Goal: Transaction & Acquisition: Purchase product/service

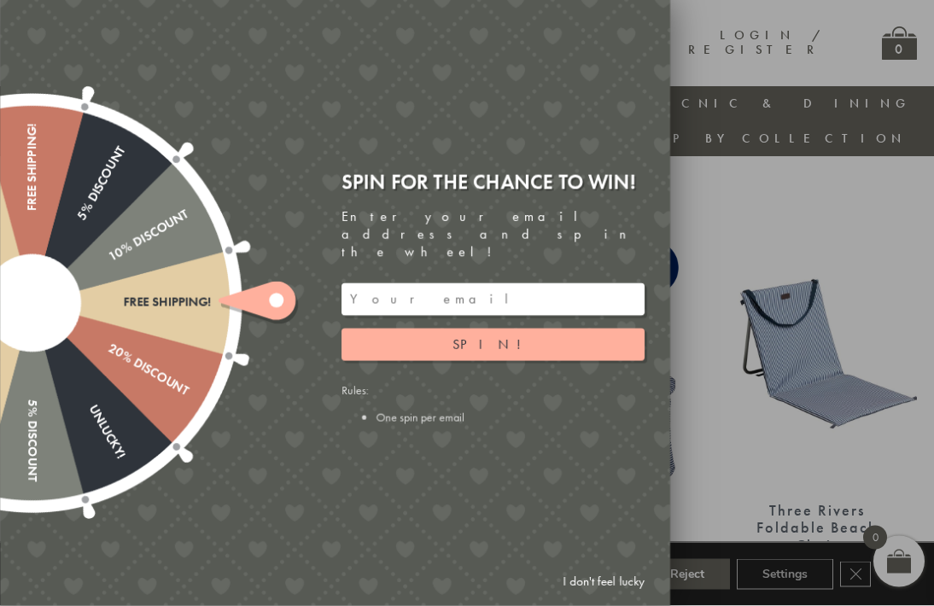
scroll to position [881, 0]
click at [625, 598] on link "I don't feel lucky" at bounding box center [603, 582] width 99 height 32
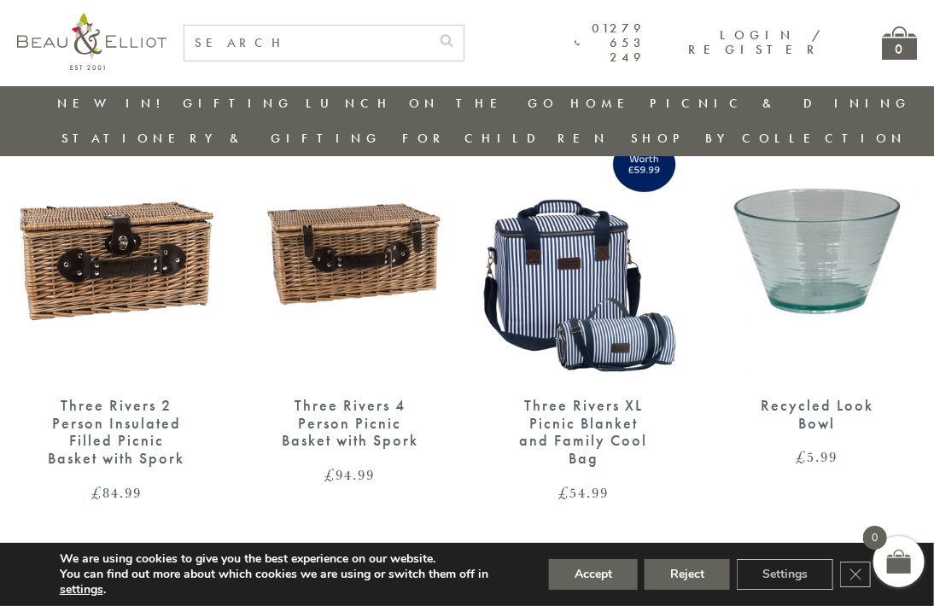
scroll to position [1861, 9]
click at [488, 552] on link "→" at bounding box center [492, 565] width 27 height 27
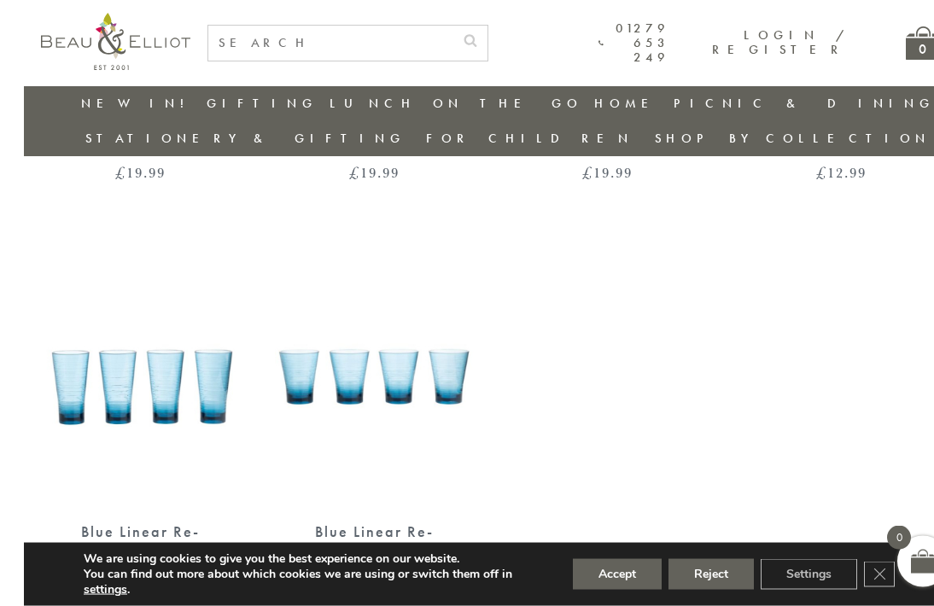
scroll to position [862, 0]
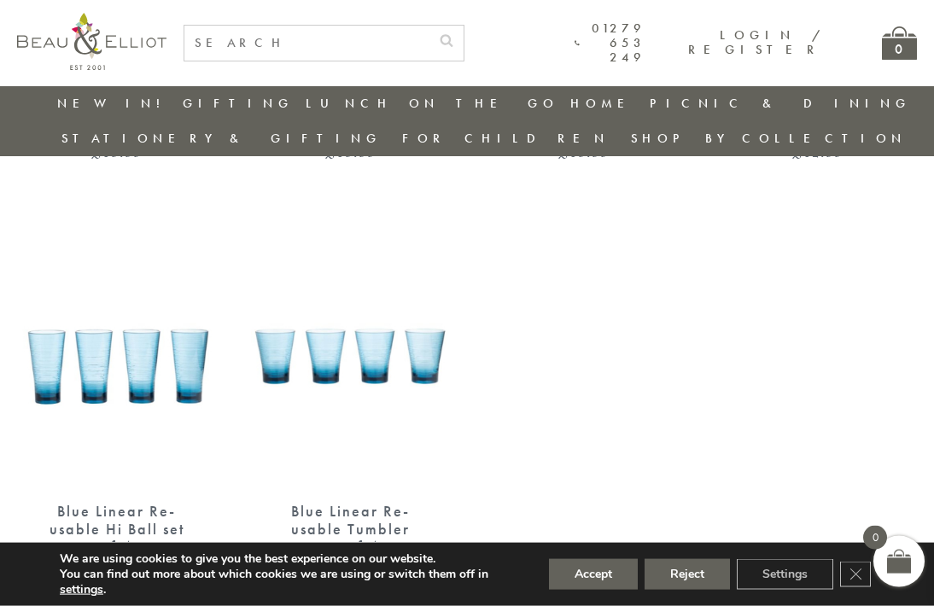
click at [369, 313] on img at bounding box center [351, 357] width 200 height 257
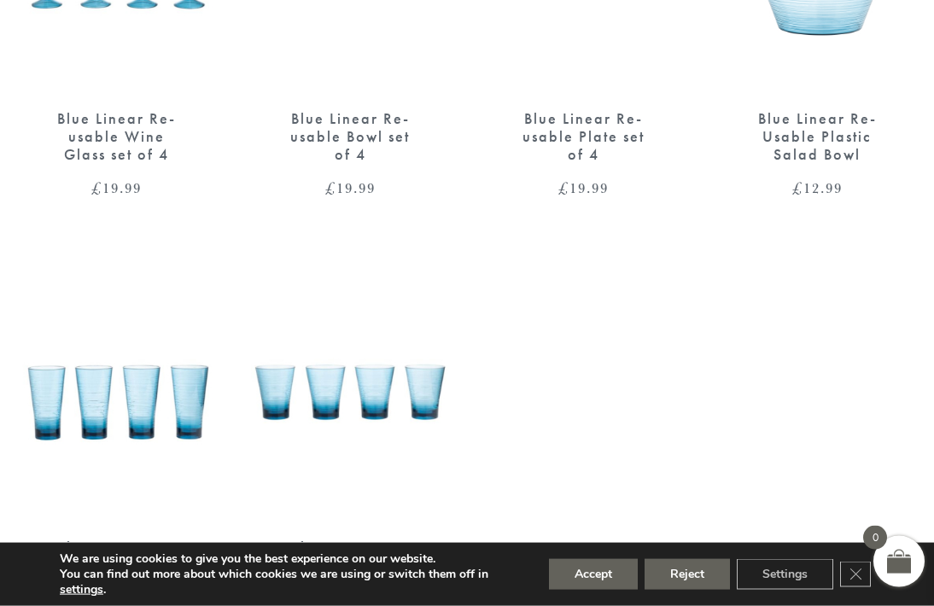
scroll to position [5, 0]
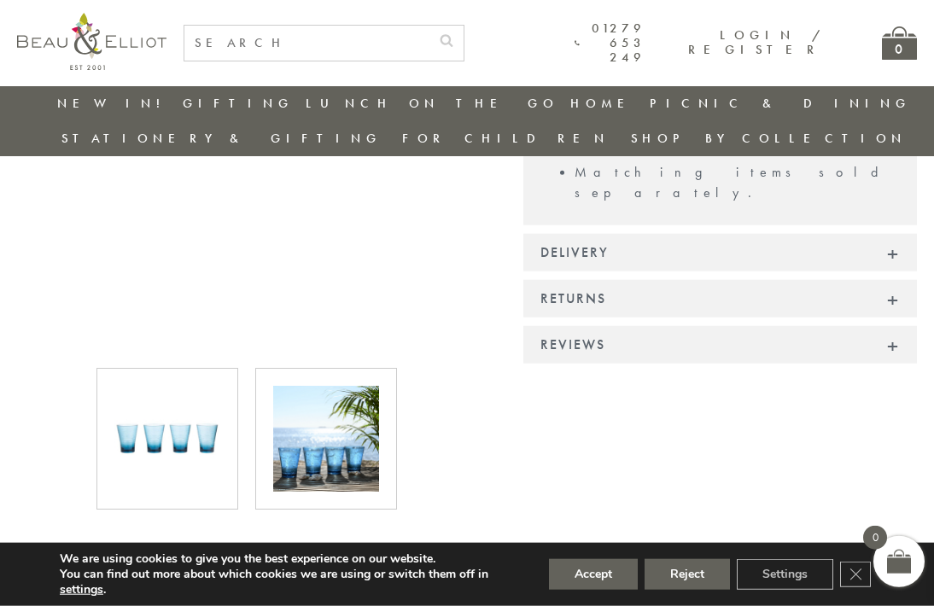
scroll to position [547, 0]
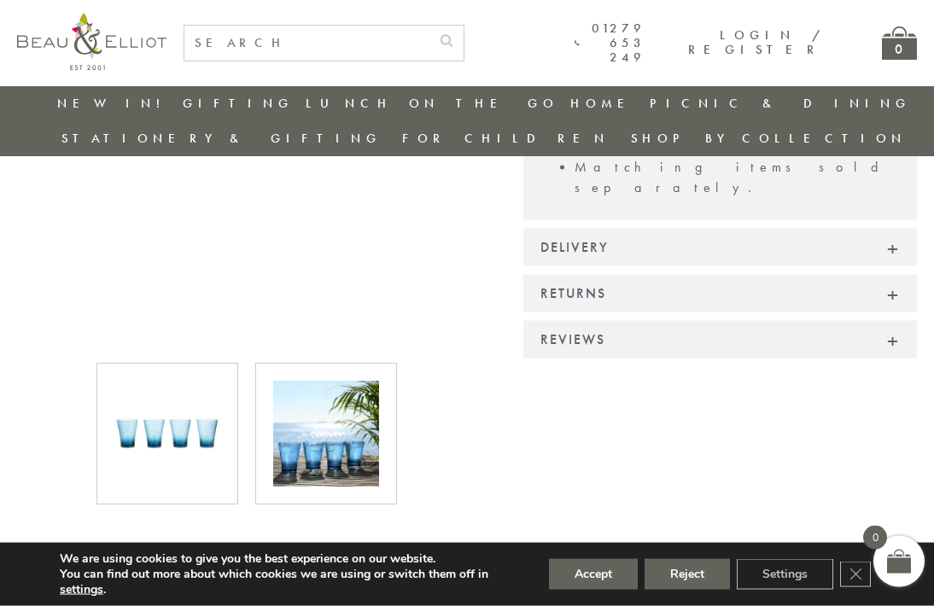
click at [338, 420] on img at bounding box center [326, 434] width 106 height 106
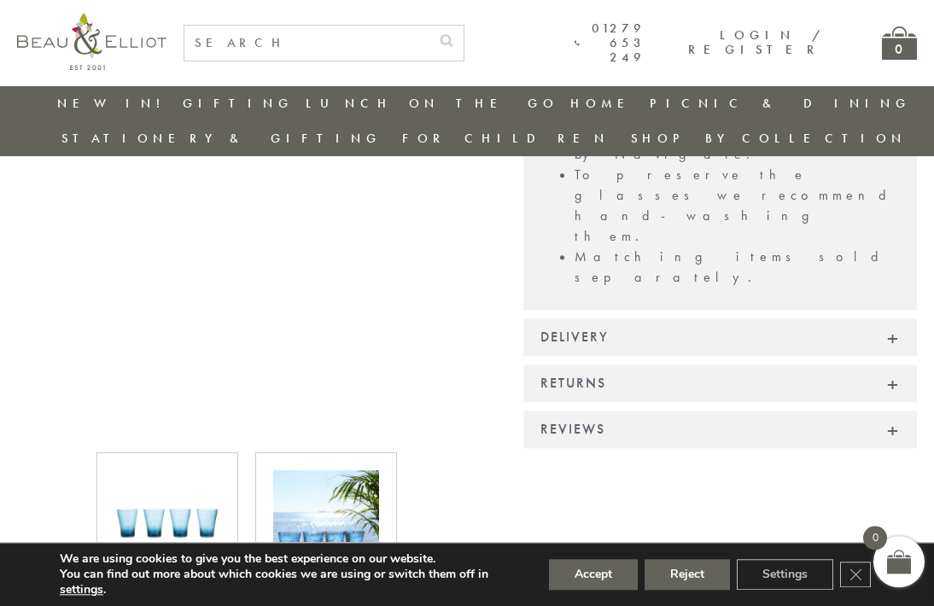
scroll to position [459, 0]
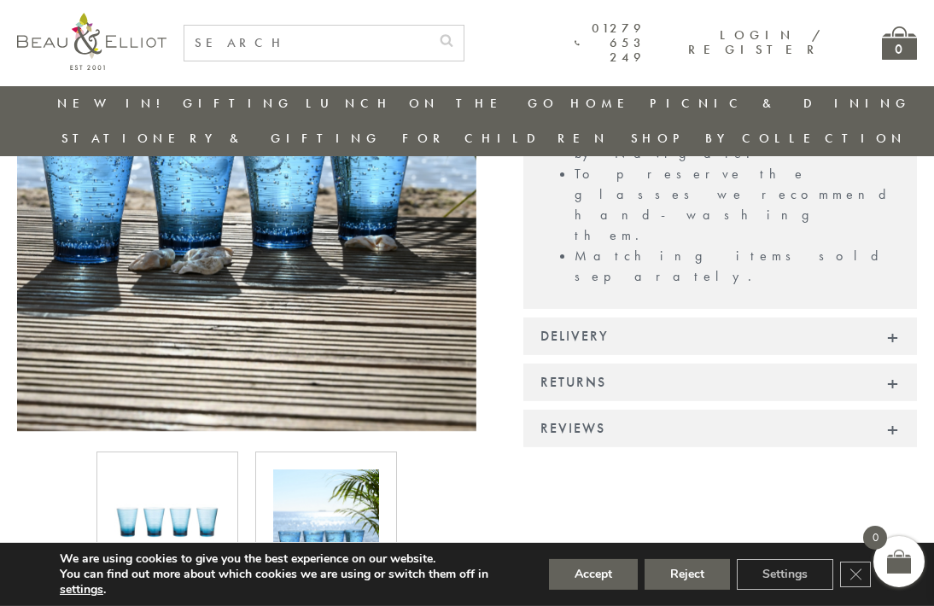
click at [799, 410] on div "Reviews" at bounding box center [720, 429] width 394 height 38
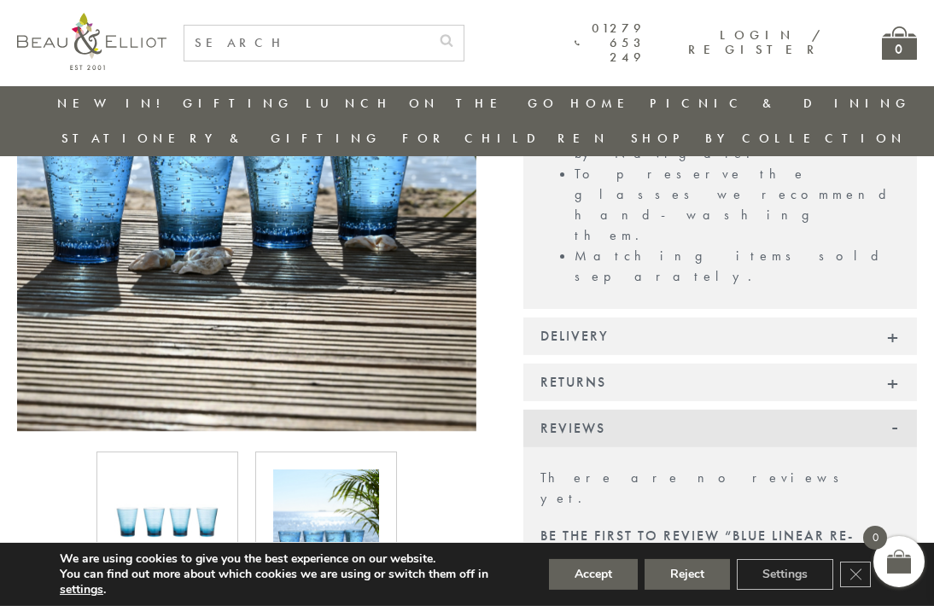
scroll to position [459, 0]
click at [873, 409] on div "Reviews" at bounding box center [720, 428] width 394 height 38
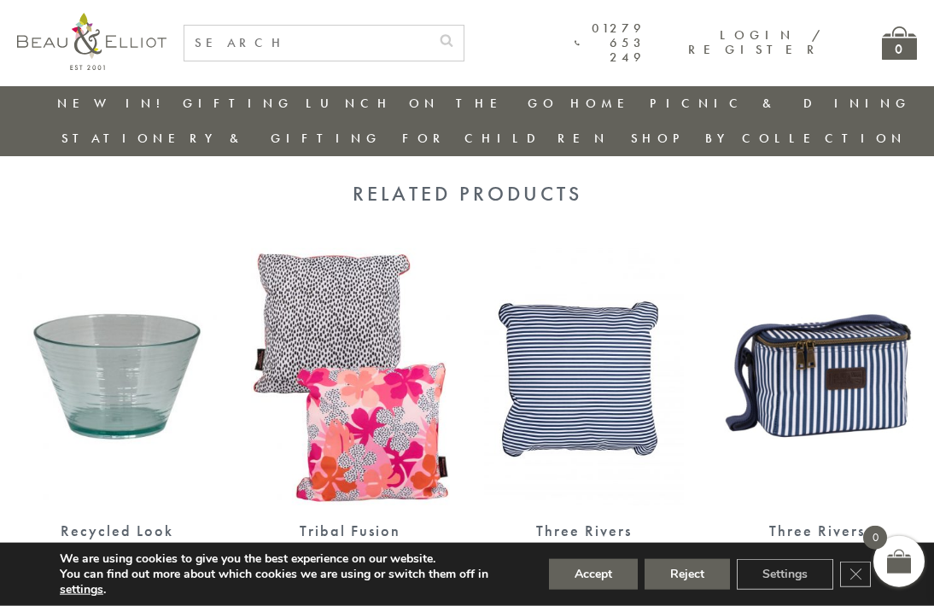
scroll to position [958, 0]
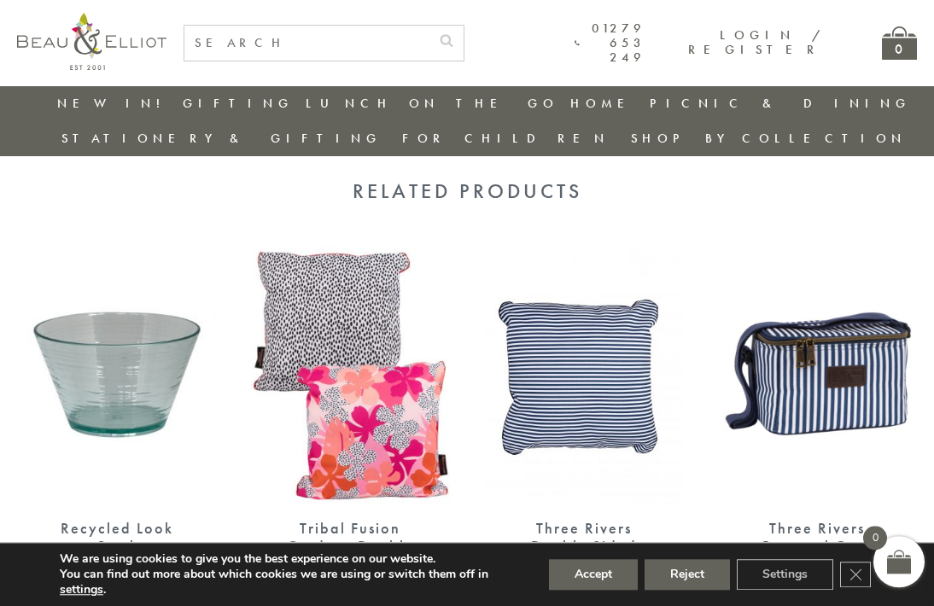
click at [131, 339] on img at bounding box center [117, 374] width 200 height 257
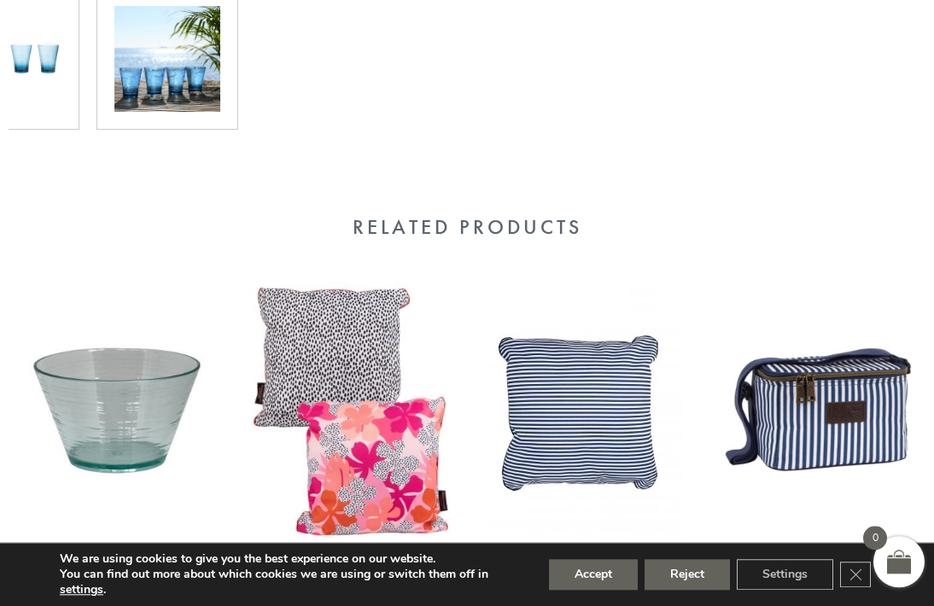
scroll to position [5, 0]
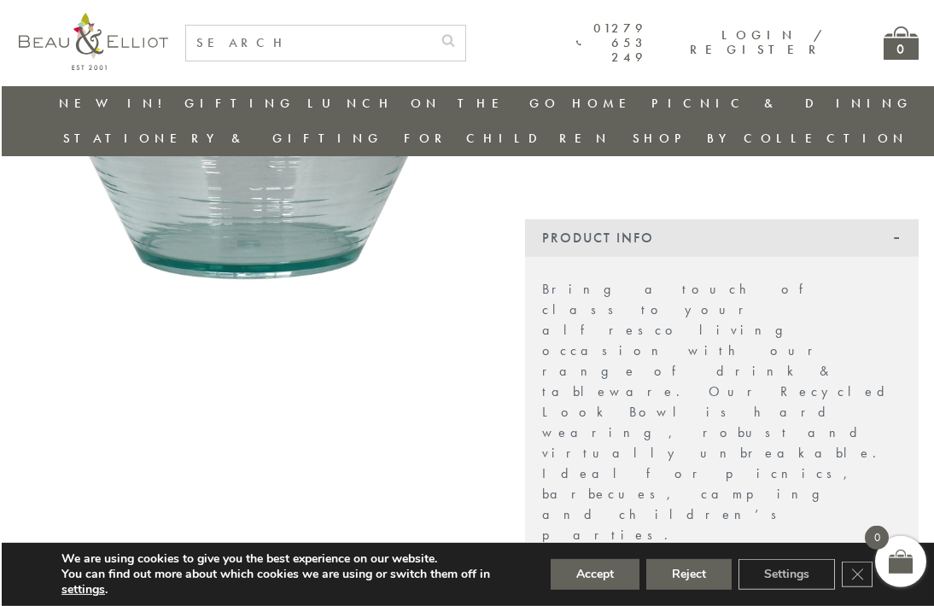
scroll to position [279, 0]
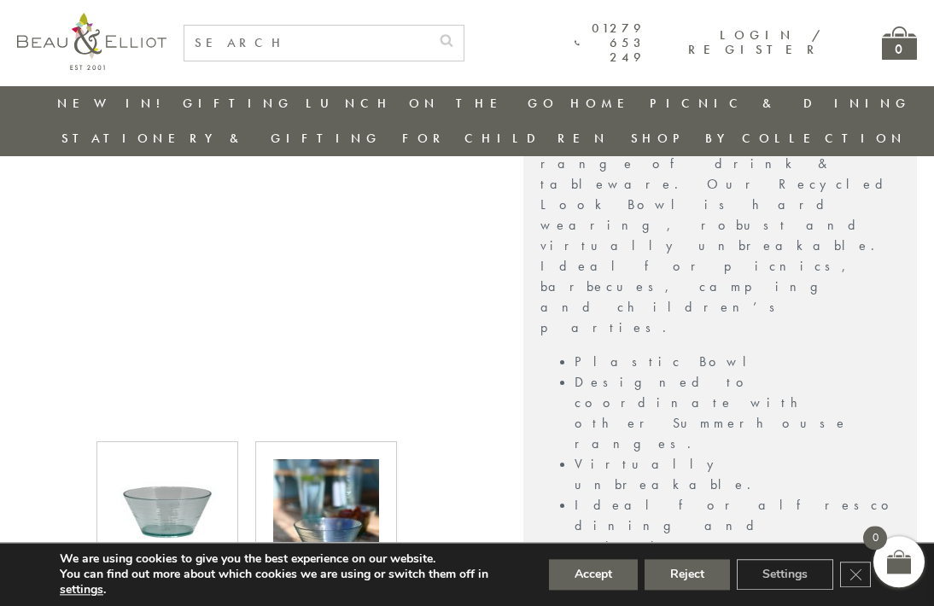
click at [326, 492] on img at bounding box center [326, 512] width 106 height 106
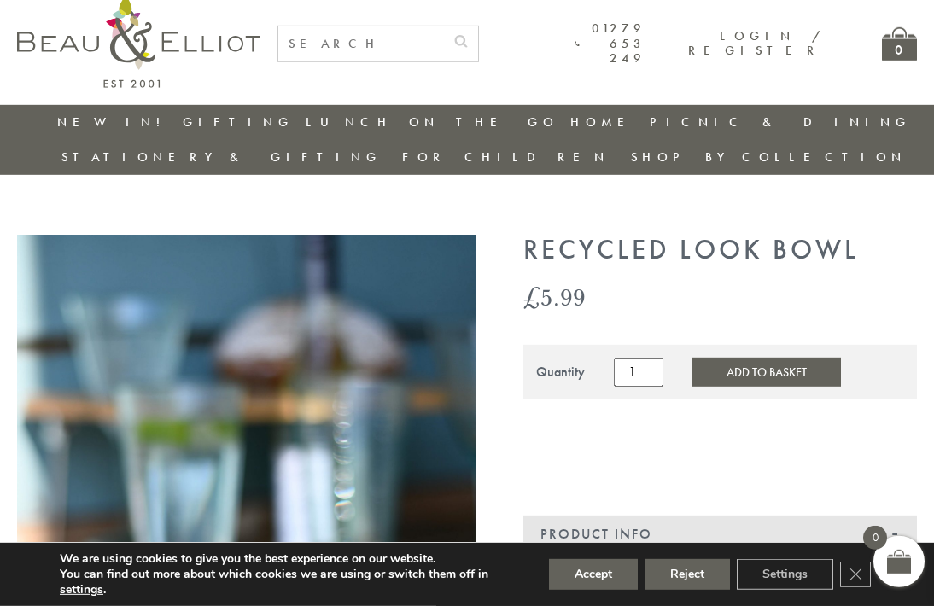
scroll to position [0, 0]
